Goal: Task Accomplishment & Management: Manage account settings

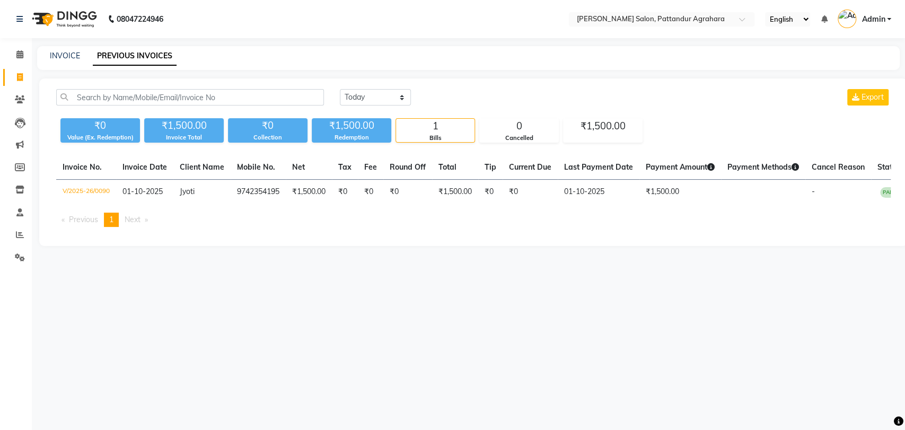
click at [869, 18] on span "Admin" at bounding box center [873, 19] width 23 height 11
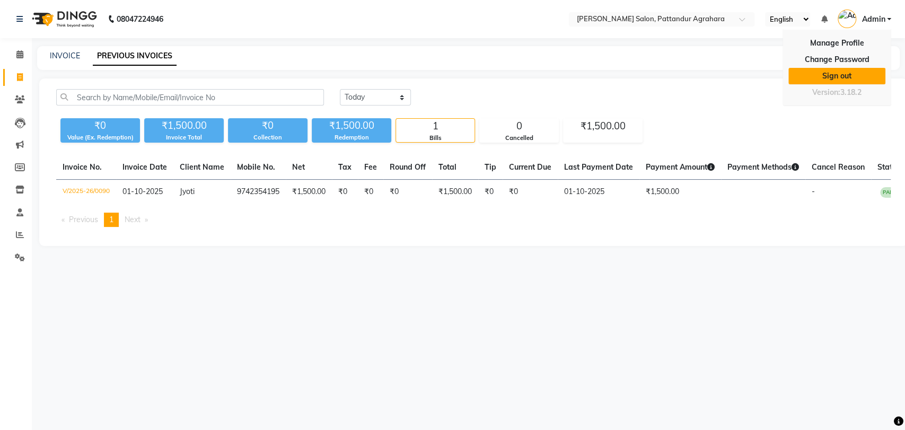
click at [843, 71] on link "Sign out" at bounding box center [836, 76] width 97 height 16
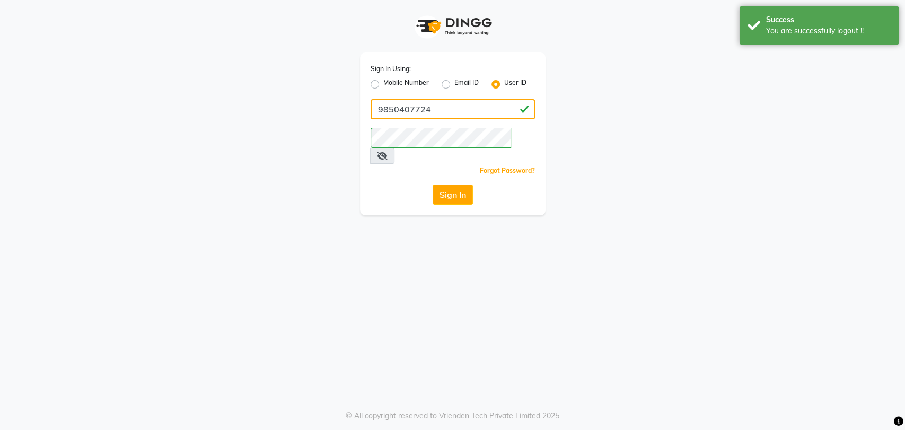
click at [447, 104] on input "9850407724" at bounding box center [453, 109] width 164 height 20
type input "9"
paste input "peach"
type input "peach"
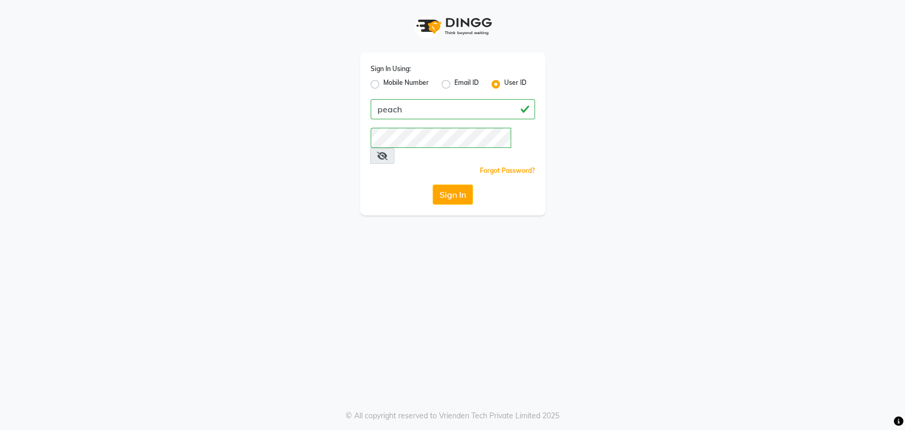
click at [365, 211] on div "Sign In Using: Mobile Number Email ID User ID peach Remember me Forgot Password…" at bounding box center [452, 215] width 905 height 430
click at [448, 184] on button "Sign In" at bounding box center [453, 194] width 40 height 20
